Goal: Check status: Check status

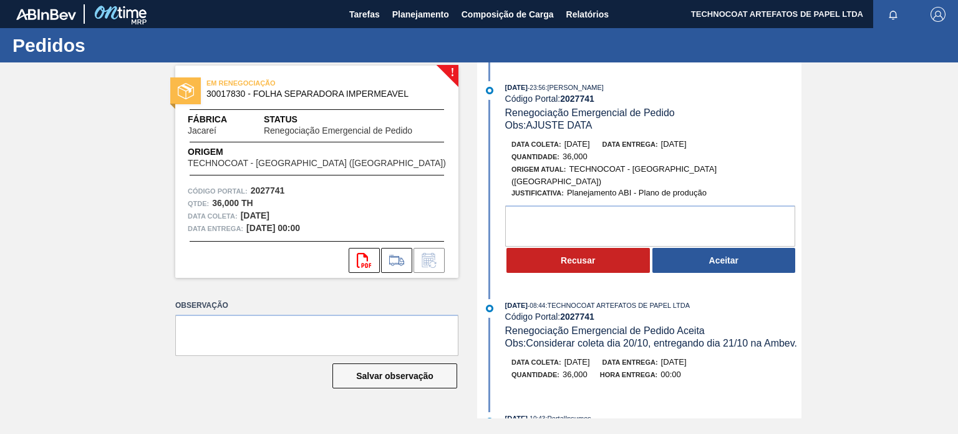
scroll to position [674, 0]
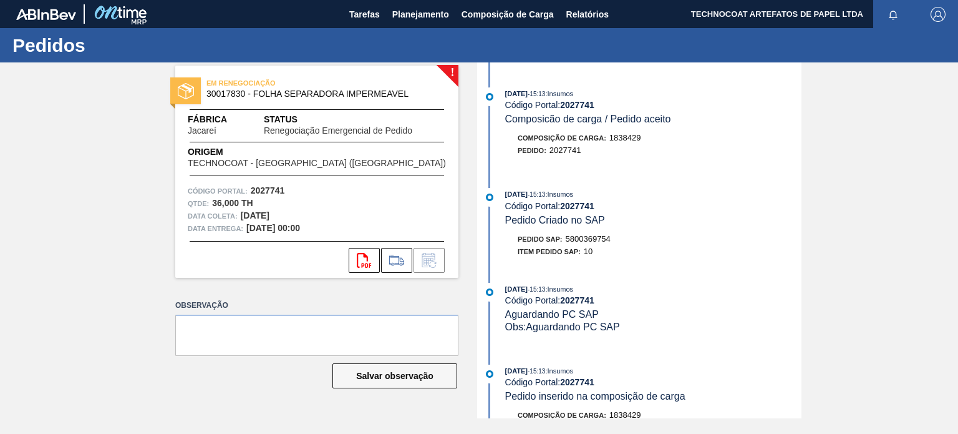
click at [464, 150] on div "! EM RENEGOCIAÇÃO 30017830 - FOLHA SEPARADORA IMPERMEAVEL Fábrica Jacareí Statu…" at bounding box center [479, 240] width 958 height 356
click at [435, 21] on span "Planejamento" at bounding box center [420, 14] width 57 height 15
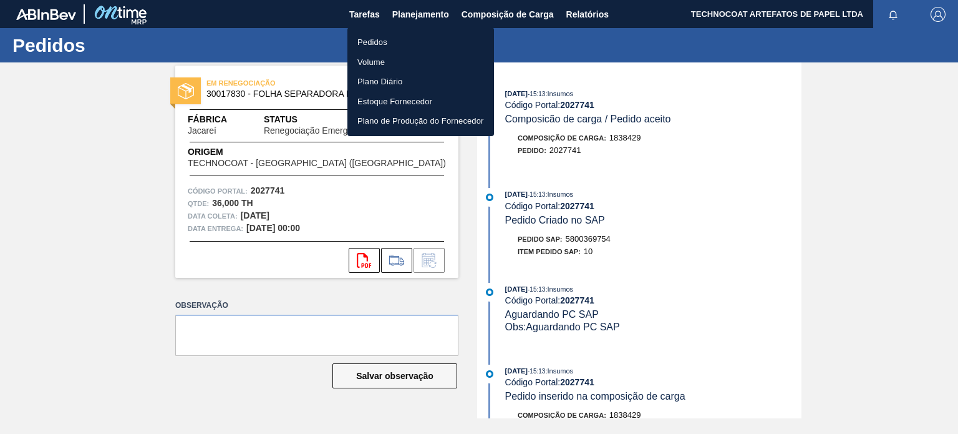
click at [410, 42] on li "Pedidos" at bounding box center [420, 42] width 147 height 20
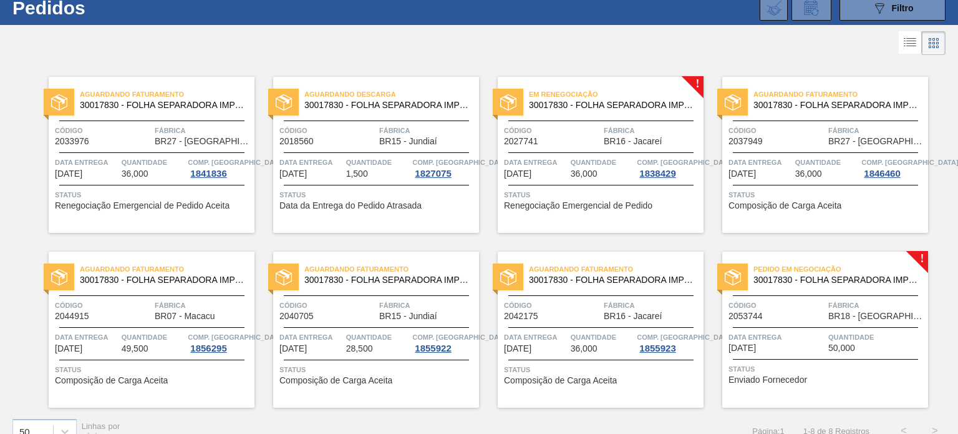
scroll to position [57, 0]
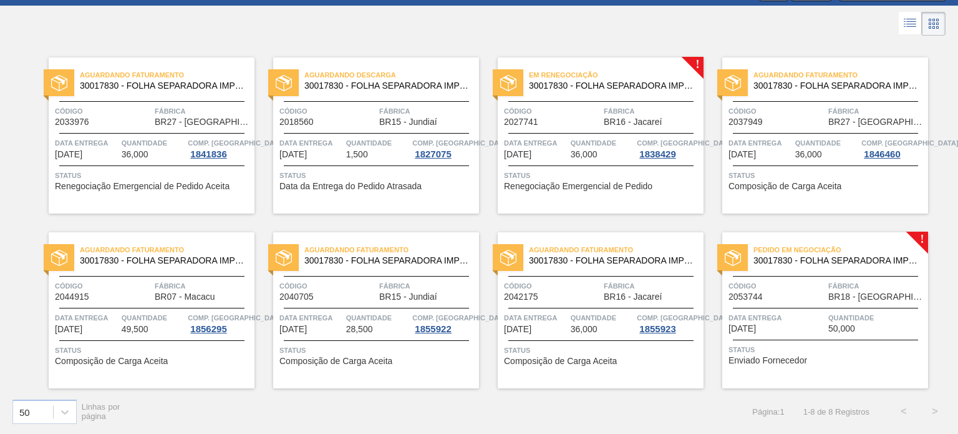
click at [793, 245] on span "Pedido em Negociação" at bounding box center [841, 249] width 175 height 12
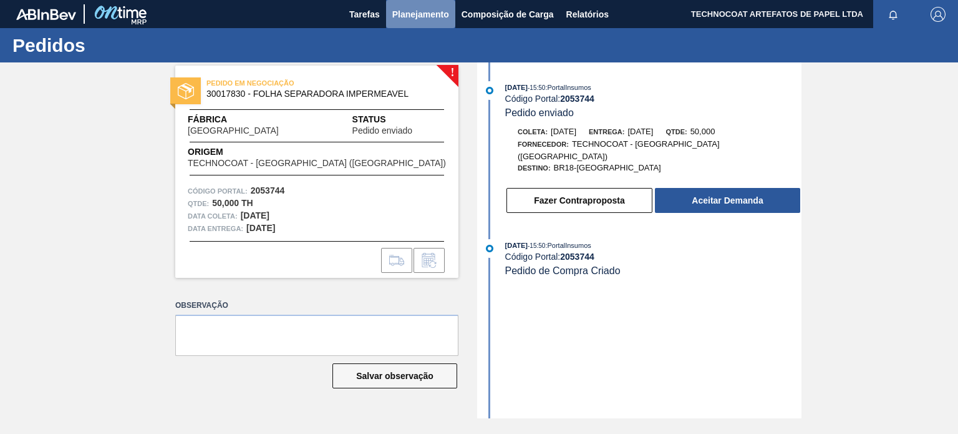
click at [412, 15] on span "Planejamento" at bounding box center [420, 14] width 57 height 15
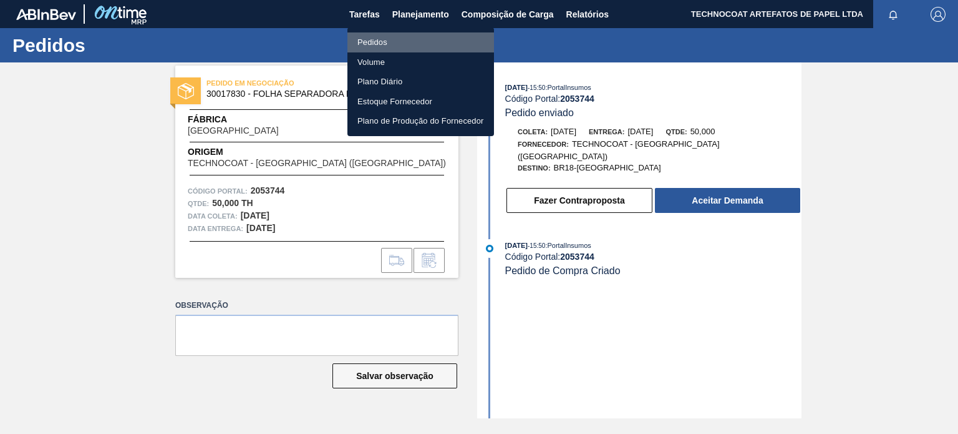
click at [393, 43] on li "Pedidos" at bounding box center [420, 42] width 147 height 20
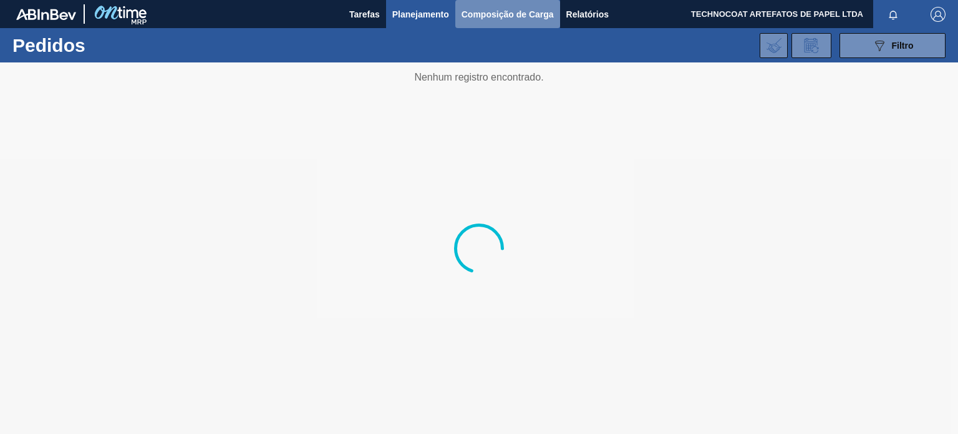
click at [479, 23] on button "Composição de Carga" at bounding box center [507, 14] width 105 height 28
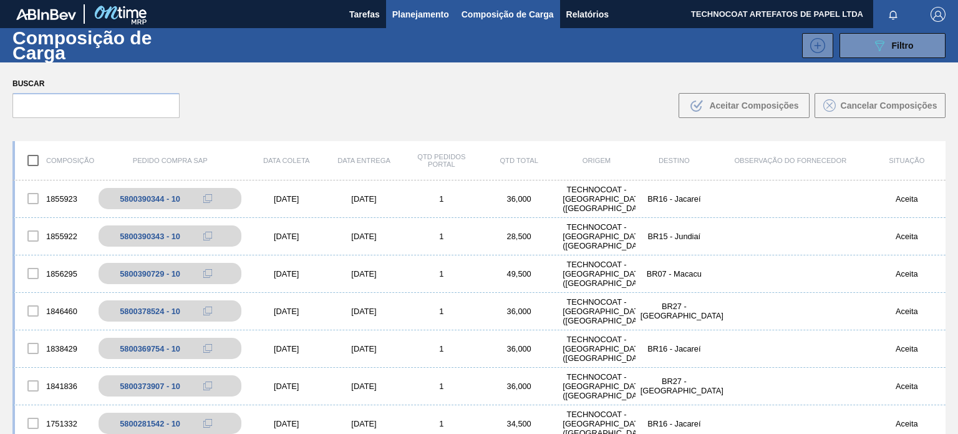
click at [429, 9] on span "Planejamento" at bounding box center [420, 14] width 57 height 15
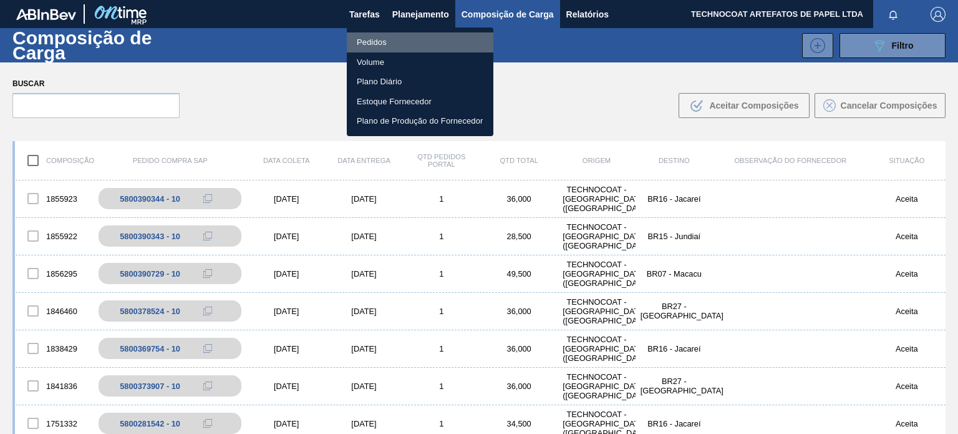
click at [412, 39] on li "Pedidos" at bounding box center [420, 42] width 147 height 20
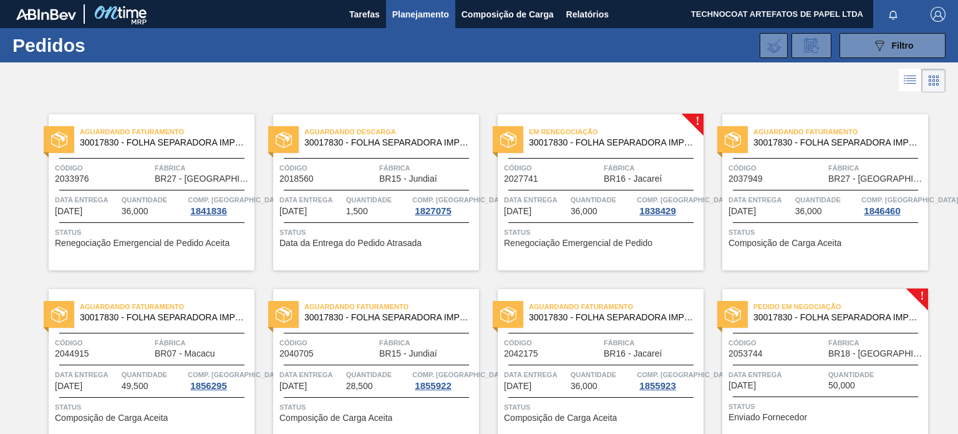
click at [822, 314] on span "30017830 - FOLHA SEPARADORA IMPERMEAVEL" at bounding box center [836, 317] width 165 height 9
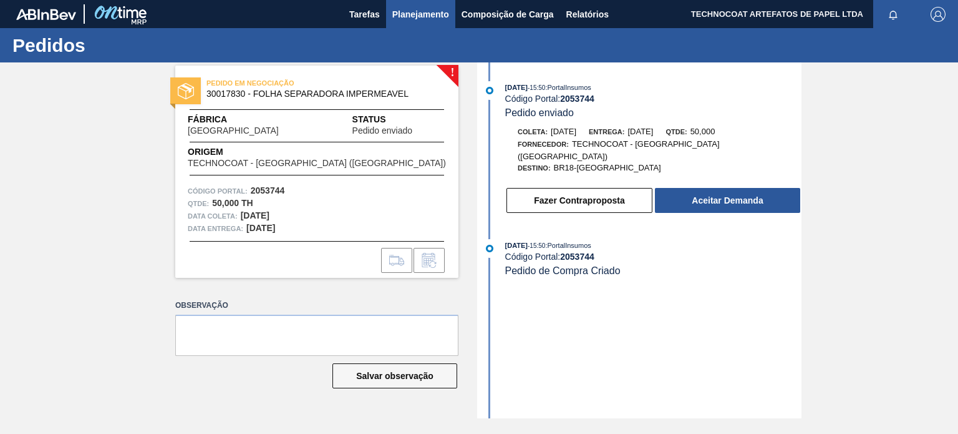
click at [426, 14] on span "Planejamento" at bounding box center [420, 14] width 57 height 15
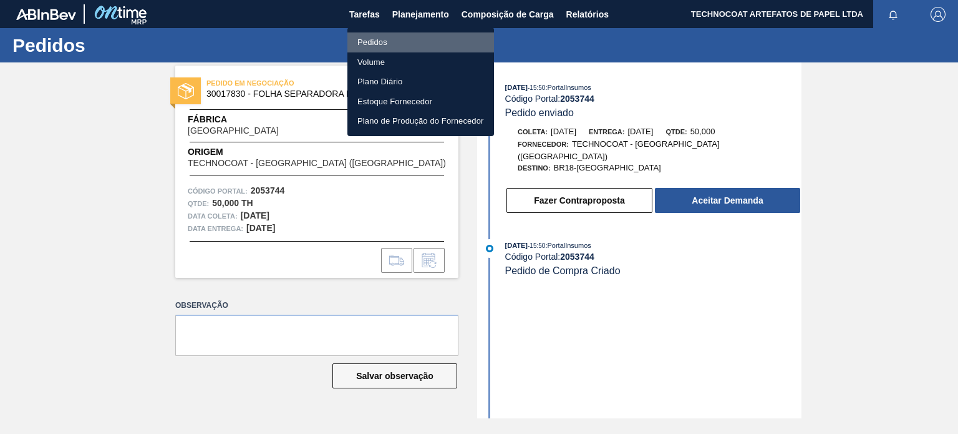
click at [387, 42] on li "Pedidos" at bounding box center [420, 42] width 147 height 20
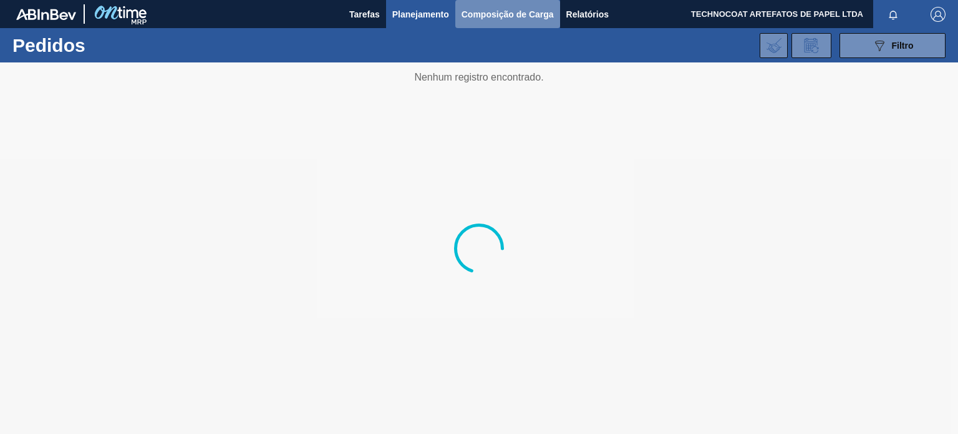
click at [483, 7] on span "Composição de Carga" at bounding box center [508, 14] width 92 height 15
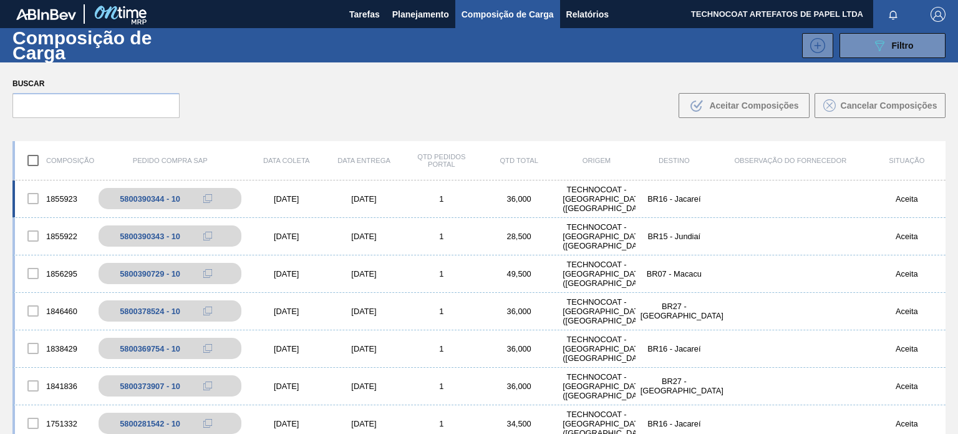
click at [572, 191] on div "TECHNOCOAT - [GEOGRAPHIC_DATA] ([GEOGRAPHIC_DATA])" at bounding box center [596, 199] width 77 height 28
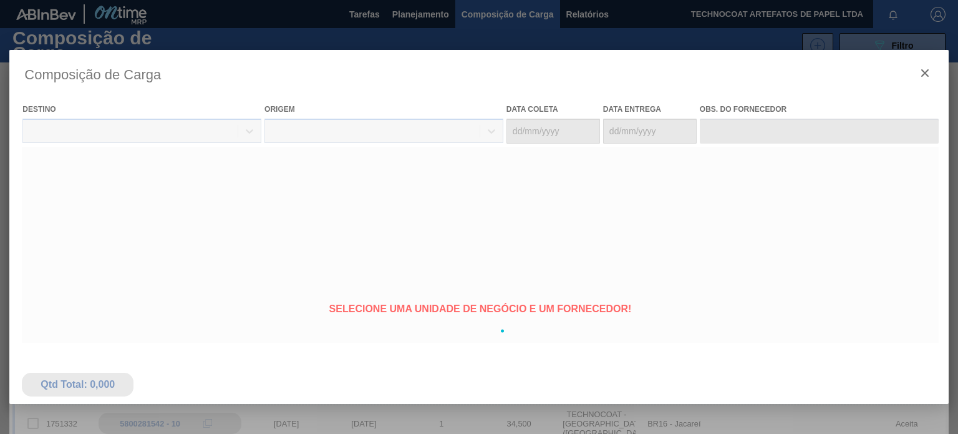
type coleta "[DATE]"
type Entrega "[DATE]"
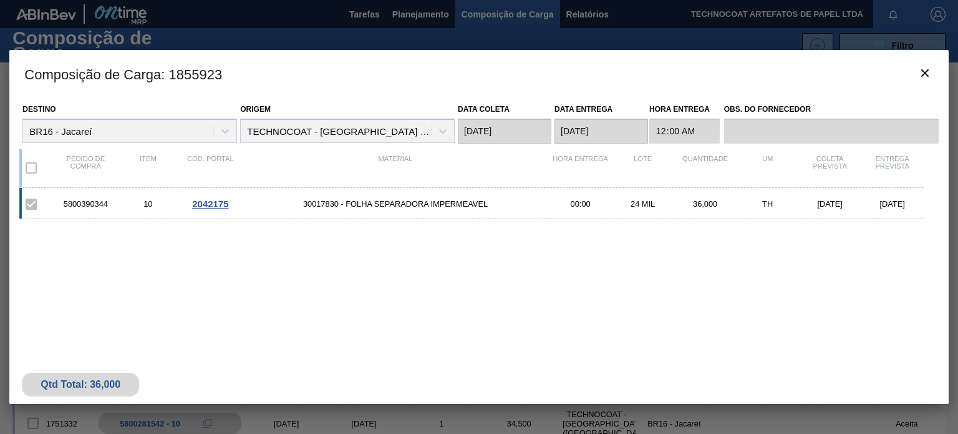
click at [207, 131] on div "Destino BR16 - Jacareí" at bounding box center [129, 121] width 215 height 42
click at [223, 132] on div "Destino BR16 - Jacareí" at bounding box center [129, 121] width 215 height 42
click at [923, 70] on icon "botão de ícone" at bounding box center [924, 72] width 7 height 7
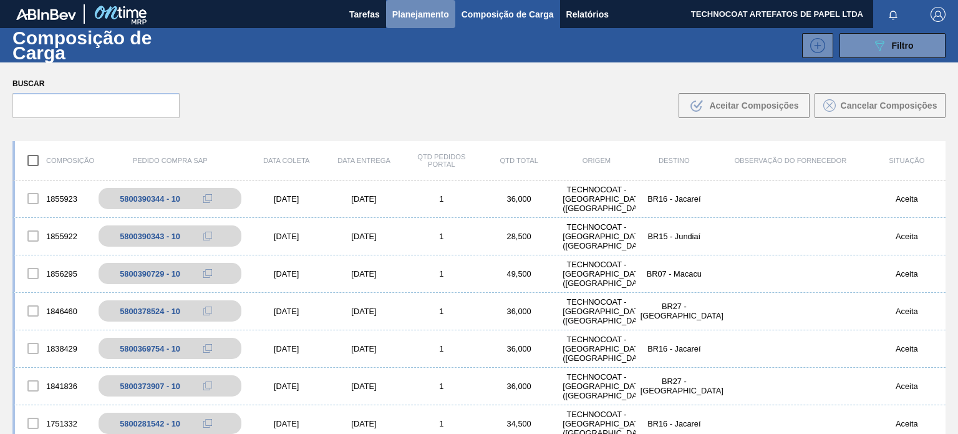
click at [441, 9] on span "Planejamento" at bounding box center [420, 14] width 57 height 15
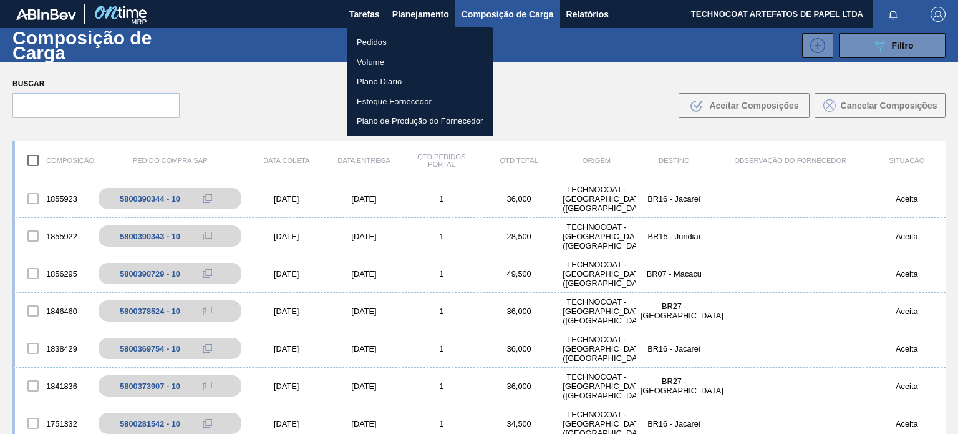
click at [428, 42] on li "Pedidos" at bounding box center [420, 42] width 147 height 20
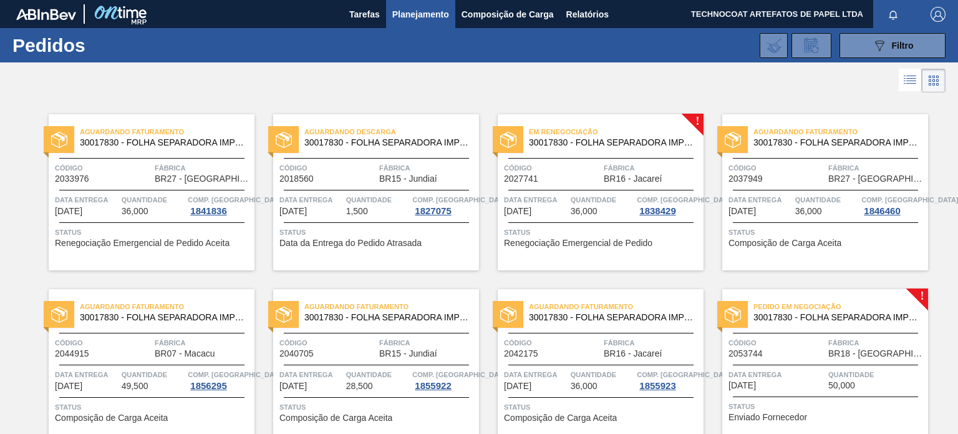
click at [823, 313] on span "30017830 - FOLHA SEPARADORA IMPERMEAVEL" at bounding box center [836, 317] width 165 height 9
